Goal: Information Seeking & Learning: Find specific fact

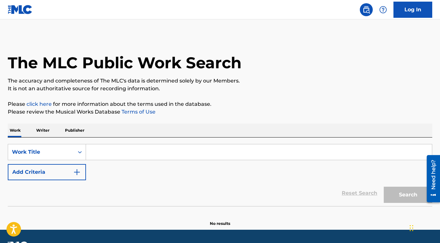
click at [116, 154] on input "Search Form" at bounding box center [259, 152] width 346 height 16
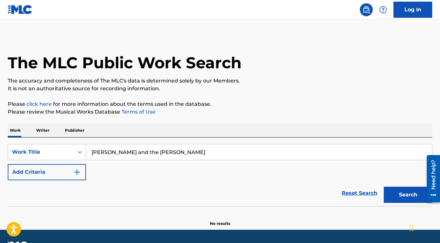
type input "[PERSON_NAME] and the [PERSON_NAME]"
click at [61, 174] on button "Add Criteria" at bounding box center [47, 172] width 78 height 16
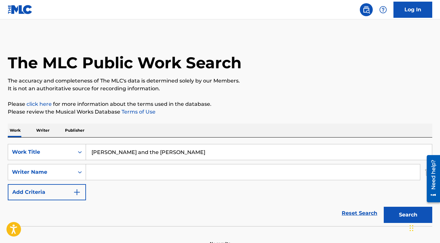
click at [110, 175] on input "Search Form" at bounding box center [253, 172] width 334 height 16
click at [383, 206] on button "Search" at bounding box center [407, 214] width 48 height 16
click at [278, 91] on p "It is not an authoritative source for recording information." at bounding box center [220, 89] width 424 height 8
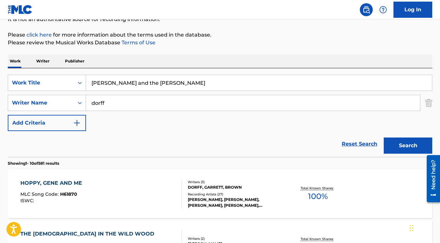
scroll to position [70, 0]
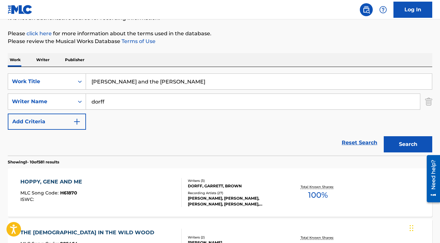
click at [127, 104] on input "dorff" at bounding box center [253, 102] width 334 height 16
type input "[PERSON_NAME]"
click at [383, 136] on button "Search" at bounding box center [407, 144] width 48 height 16
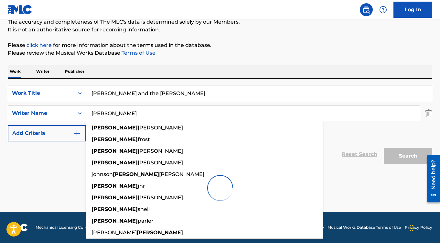
scroll to position [59, 0]
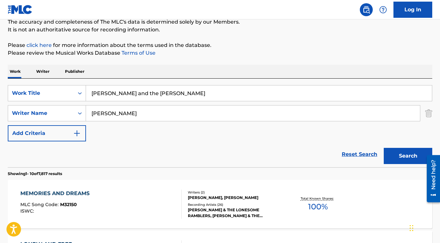
click at [301, 48] on p "Please click here for more information about the terms used in the database." at bounding box center [220, 45] width 424 height 8
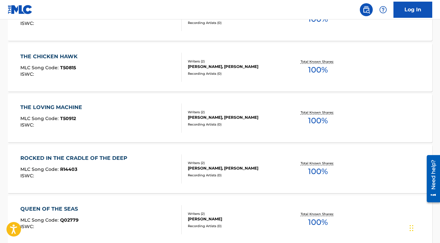
scroll to position [399, 0]
